Goal: Transaction & Acquisition: Purchase product/service

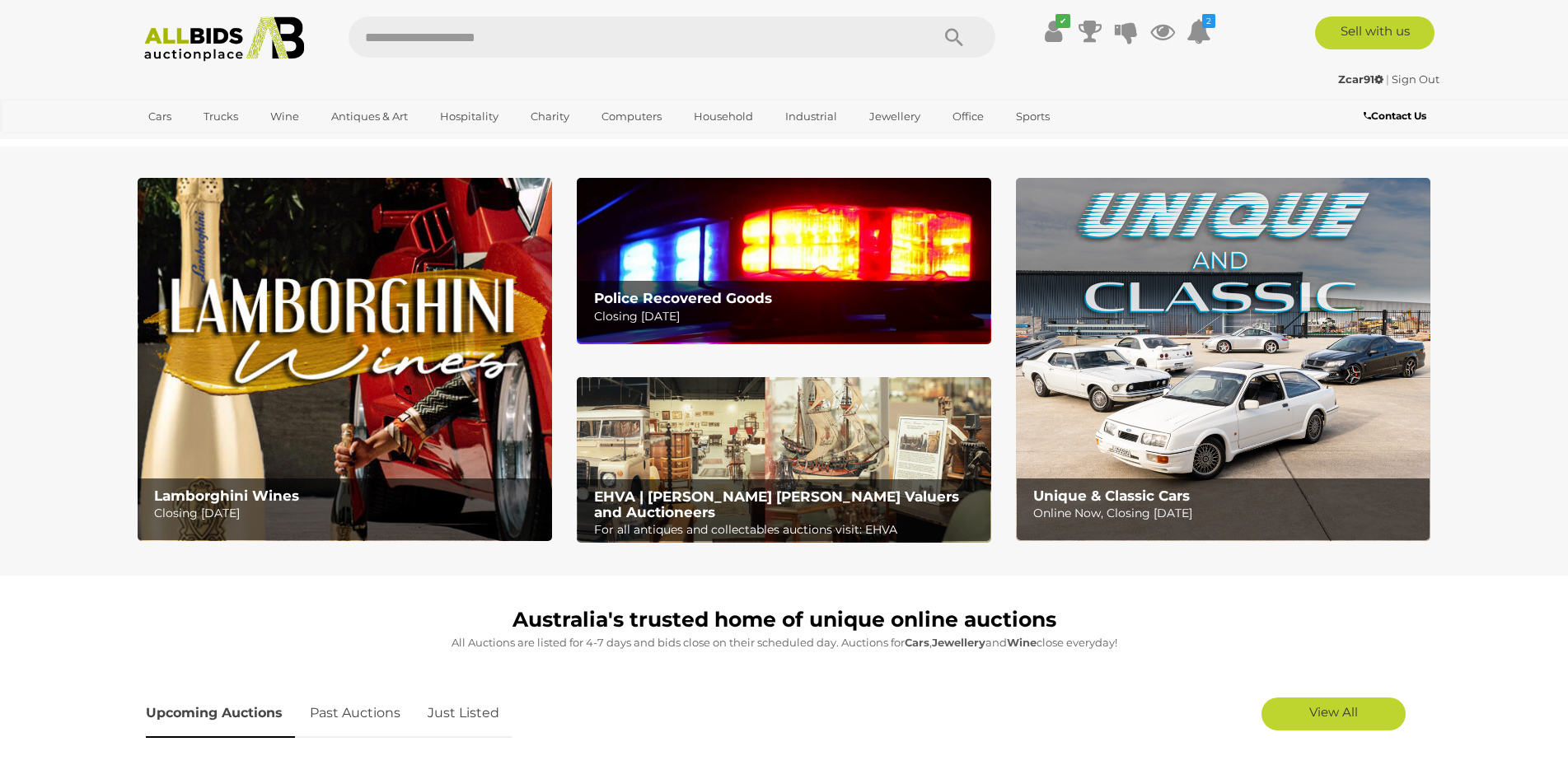
click at [817, 236] on img at bounding box center [783, 261] width 414 height 166
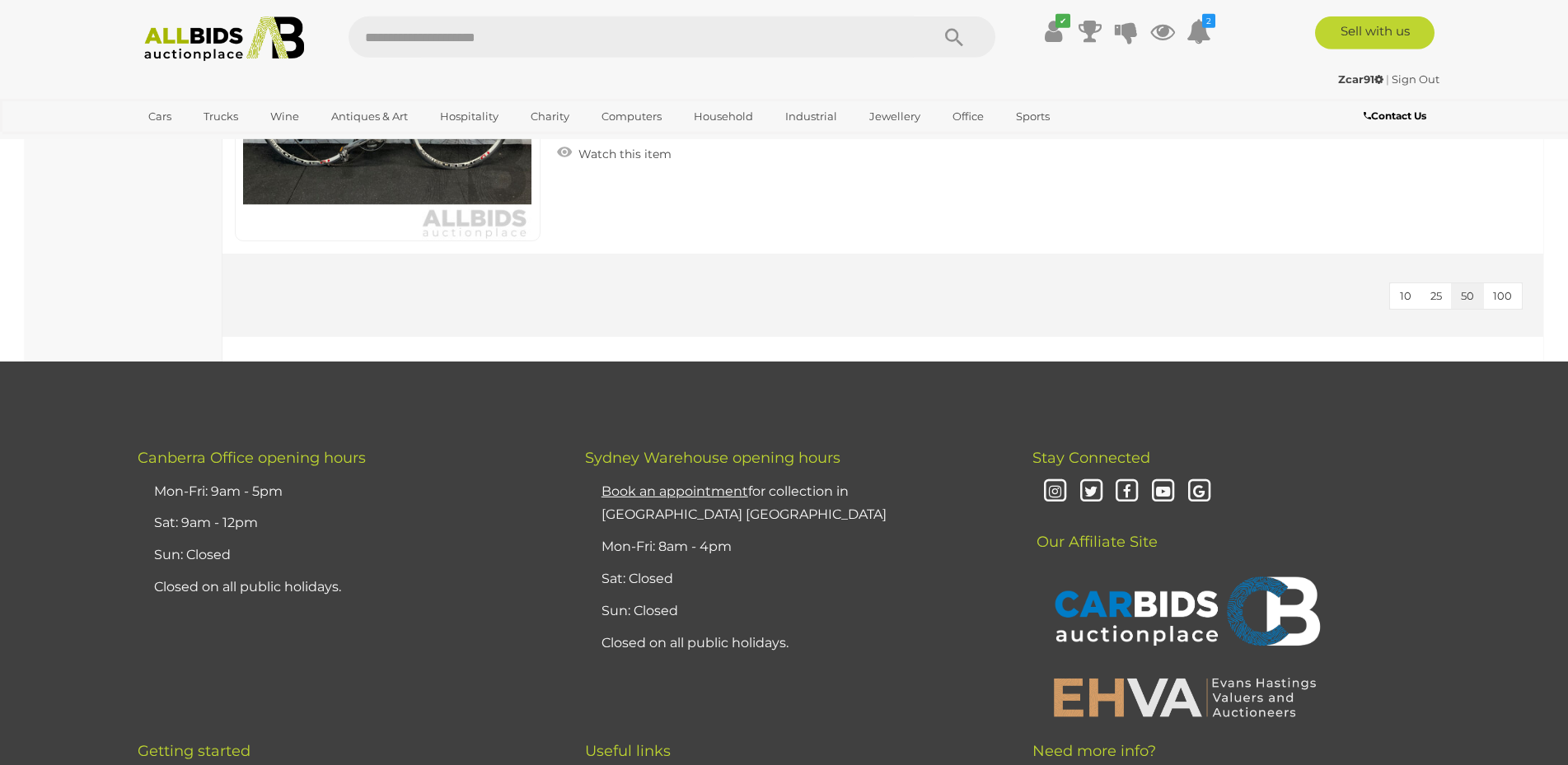
scroll to position [6971, 0]
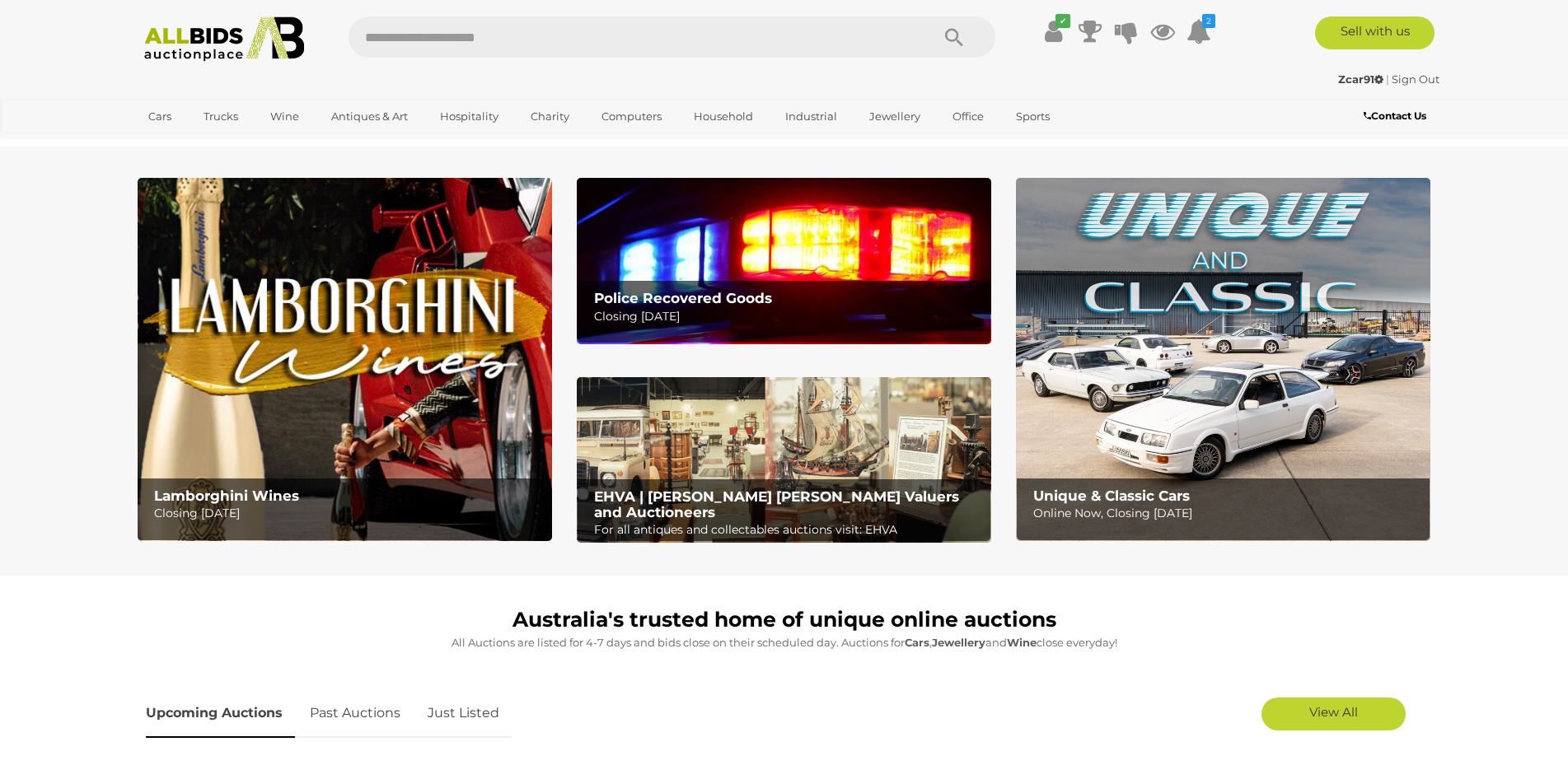
click at [904, 431] on img at bounding box center [783, 460] width 414 height 167
